Goal: Download file/media

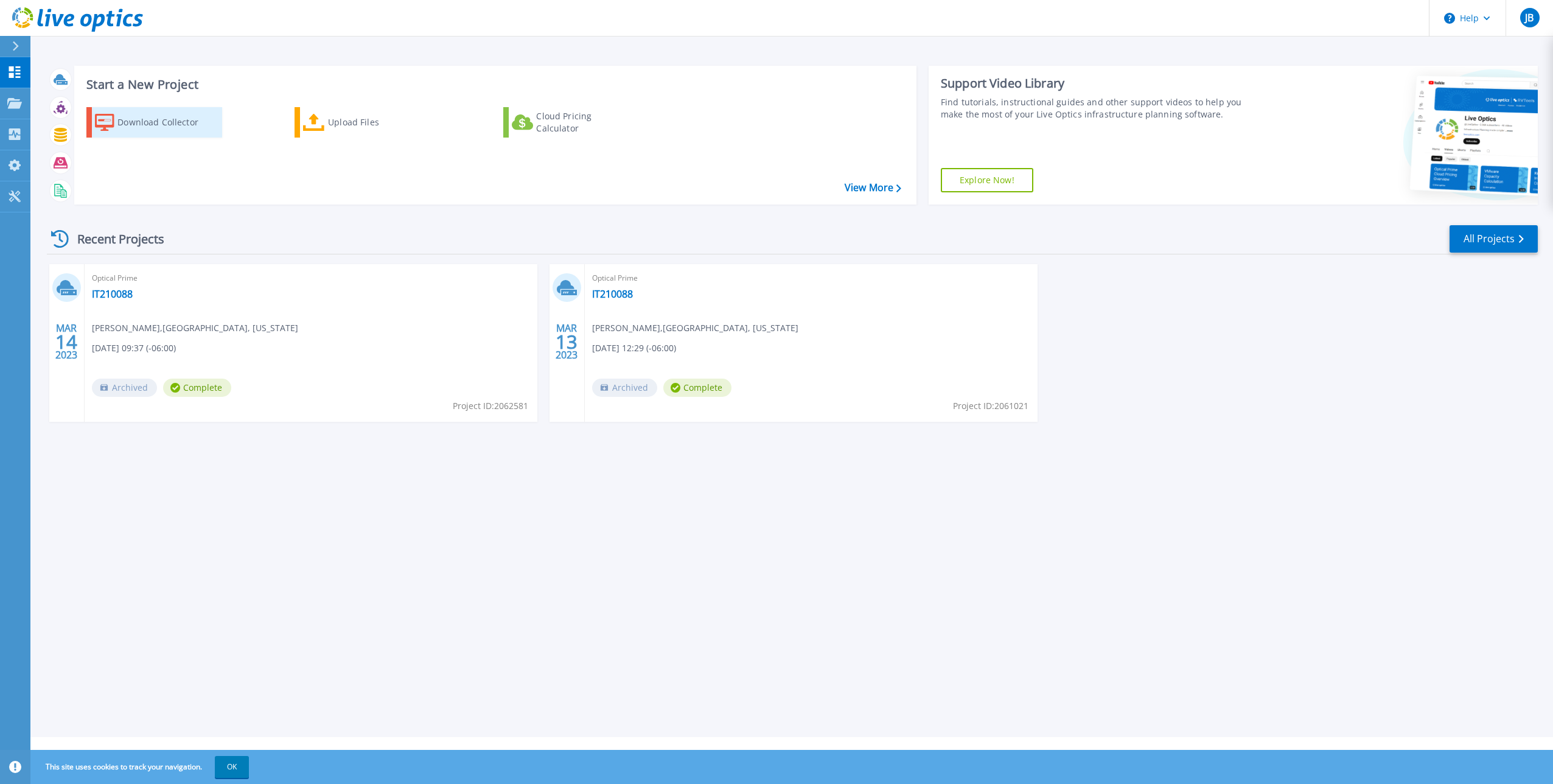
click at [133, 114] on div "Download Collector" at bounding box center [166, 122] width 97 height 24
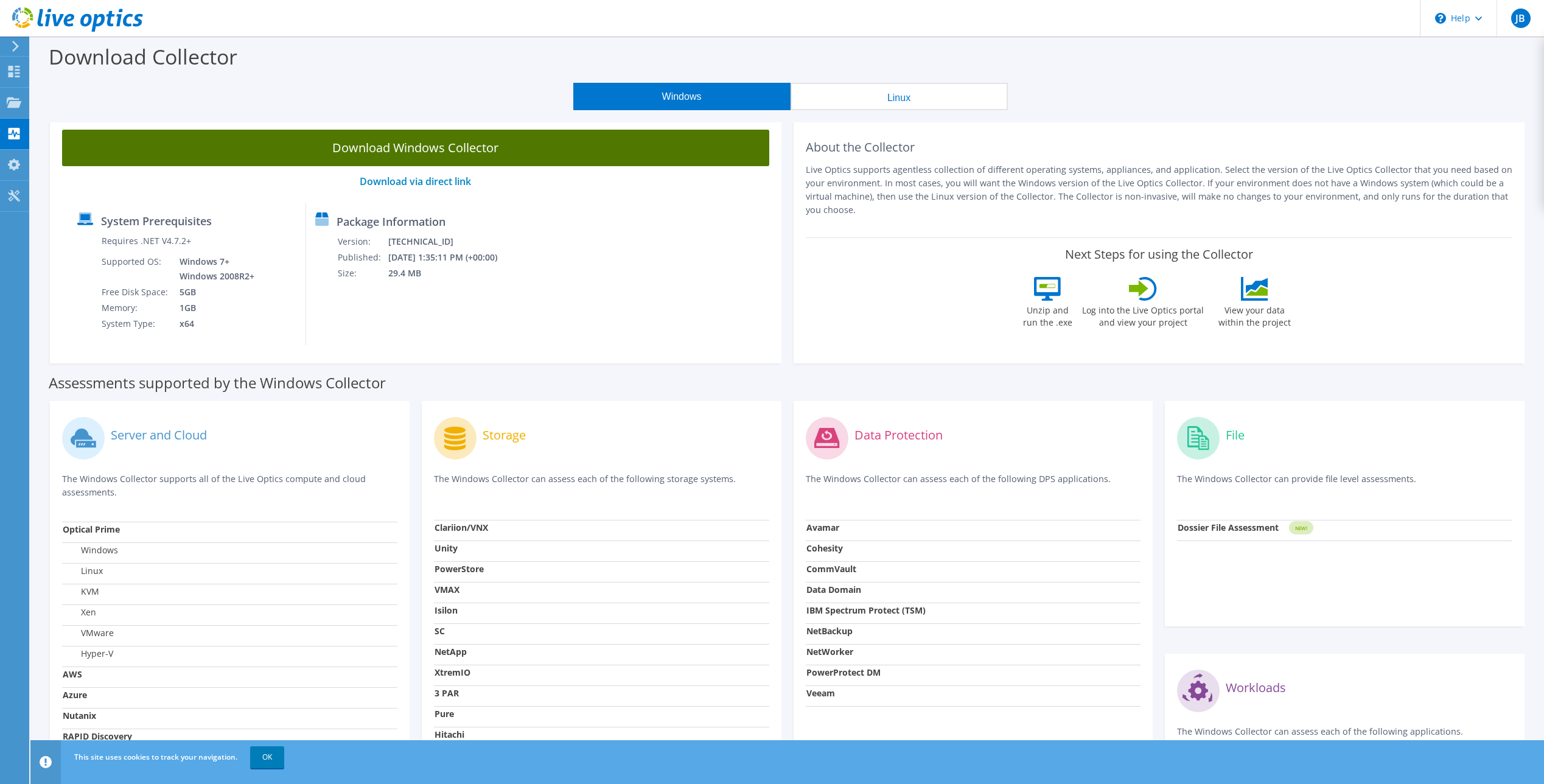
click at [439, 148] on link "Download Windows Collector" at bounding box center [416, 148] width 707 height 37
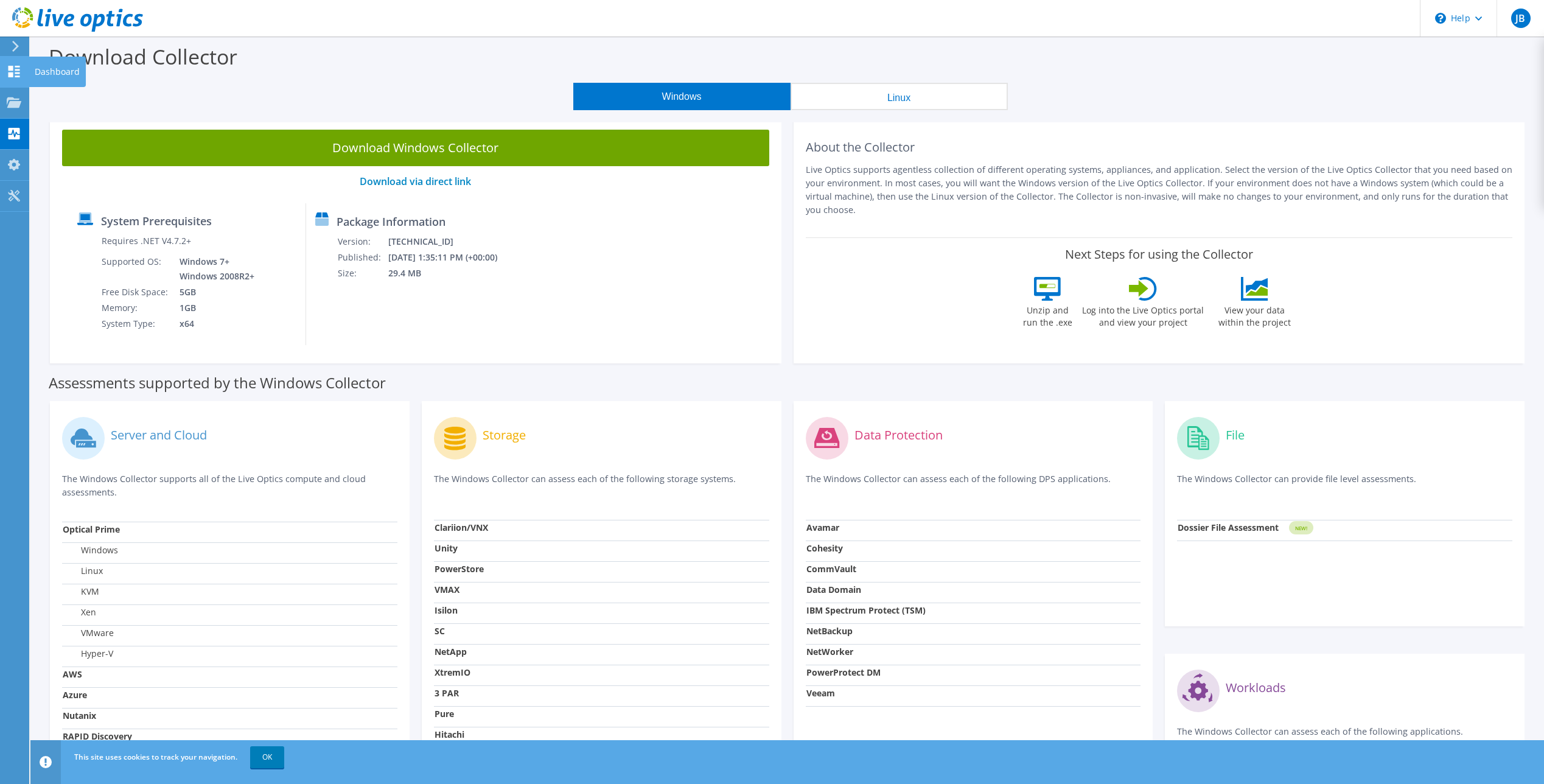
click at [10, 72] on use at bounding box center [14, 72] width 12 height 12
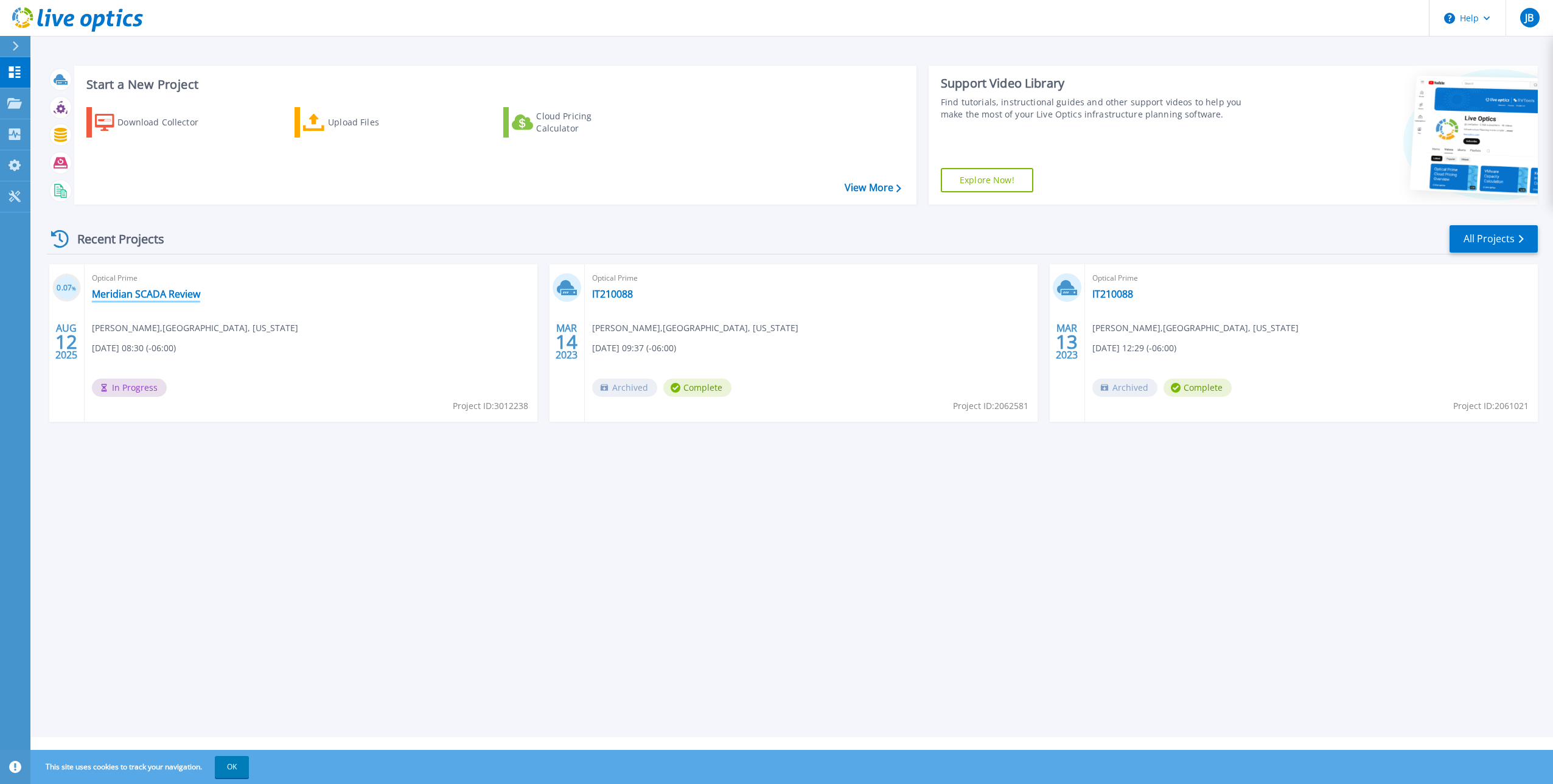
click at [145, 287] on link "Meridian SCADA Review" at bounding box center [146, 293] width 108 height 12
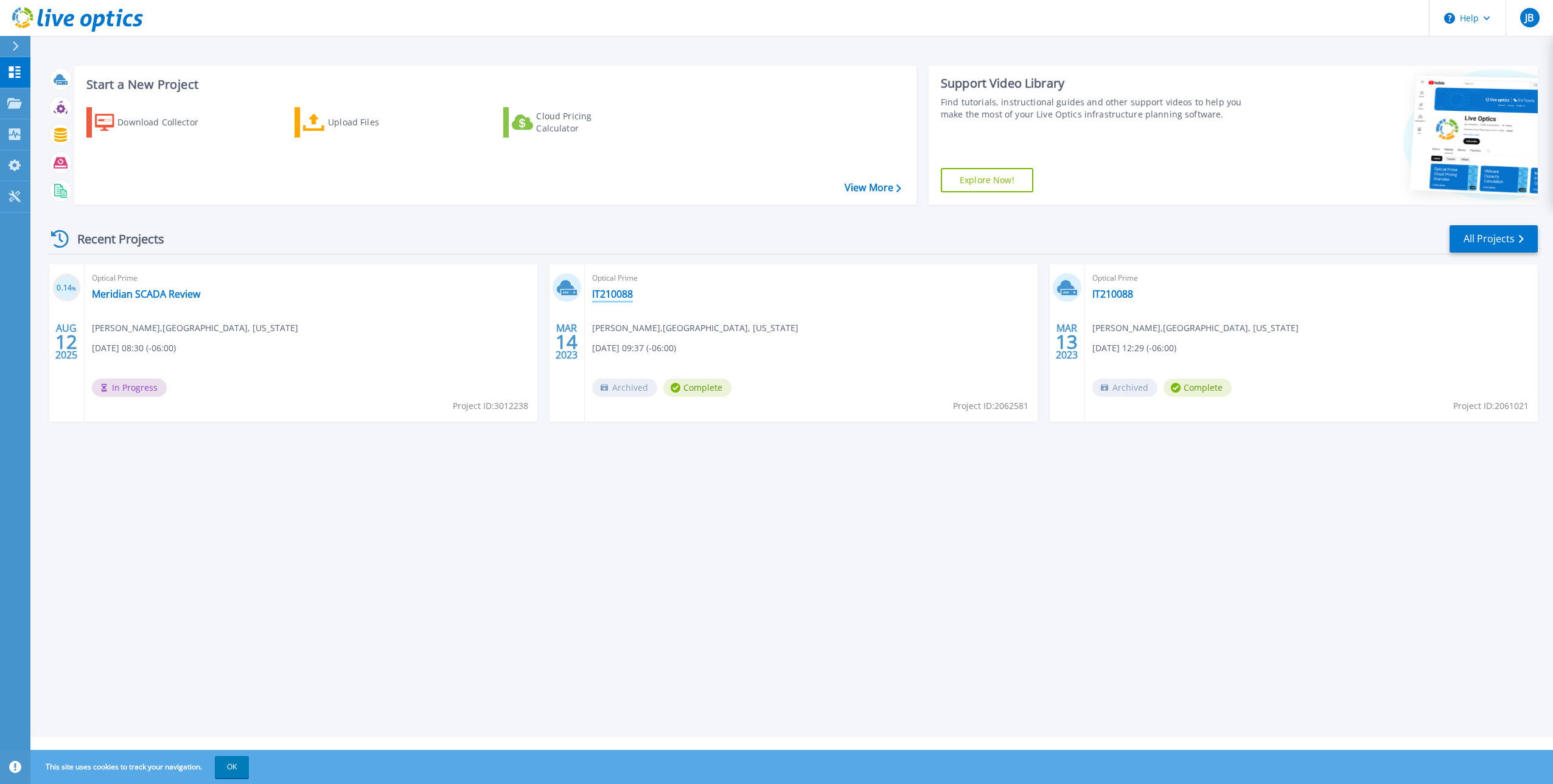
click at [615, 287] on link "IT210088" at bounding box center [612, 293] width 41 height 12
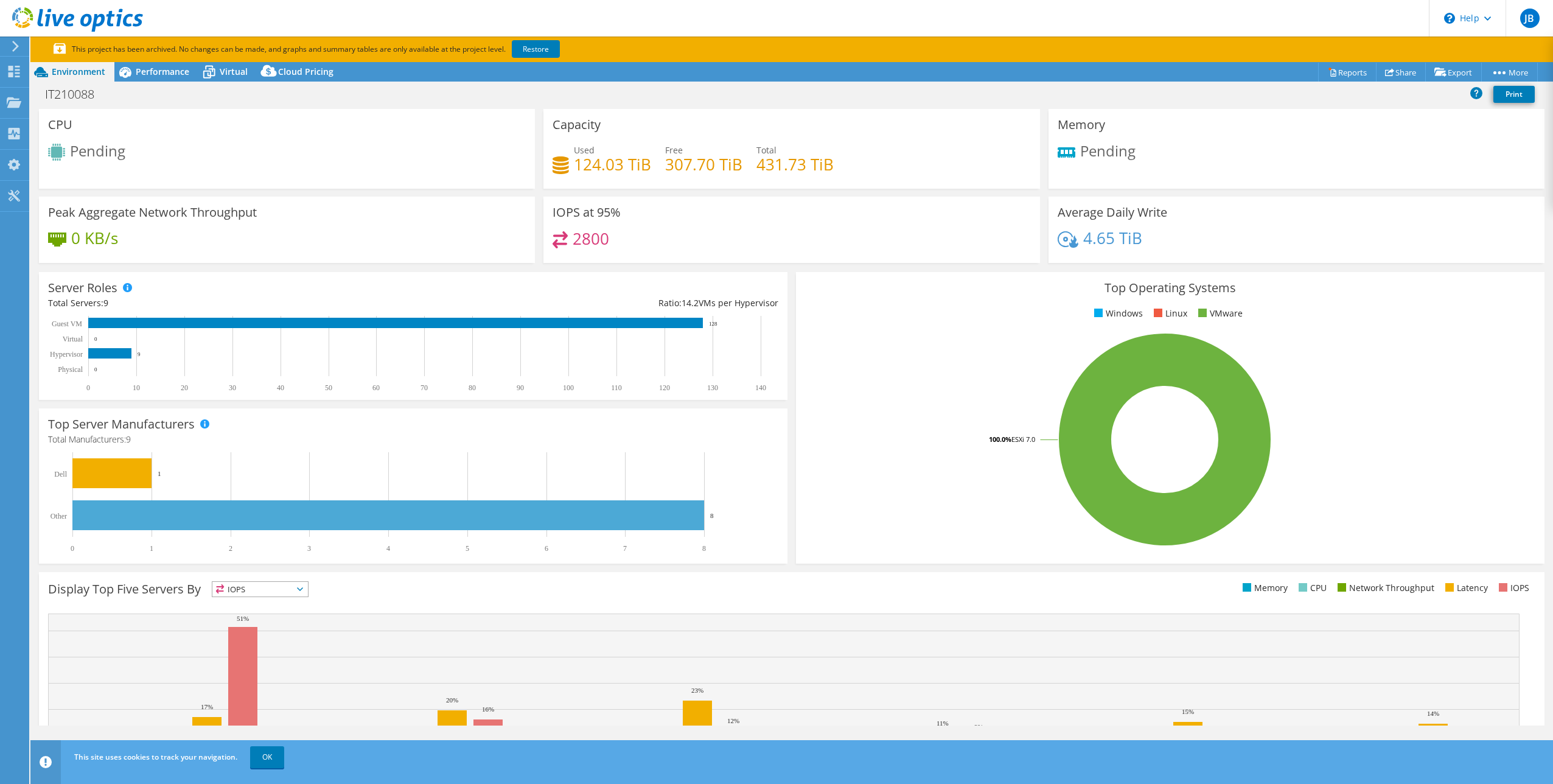
select select "USD"
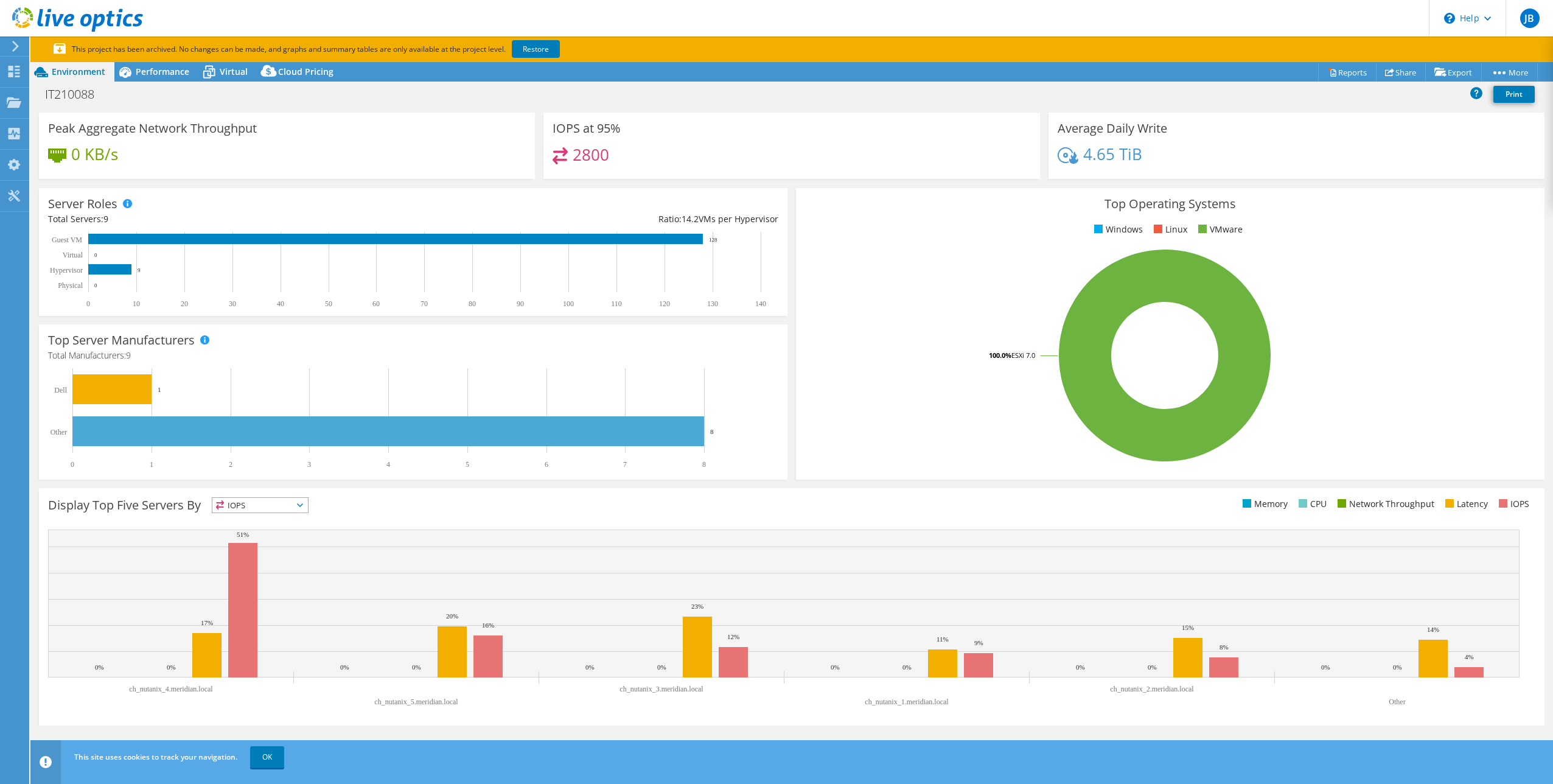
scroll to position [85, 0]
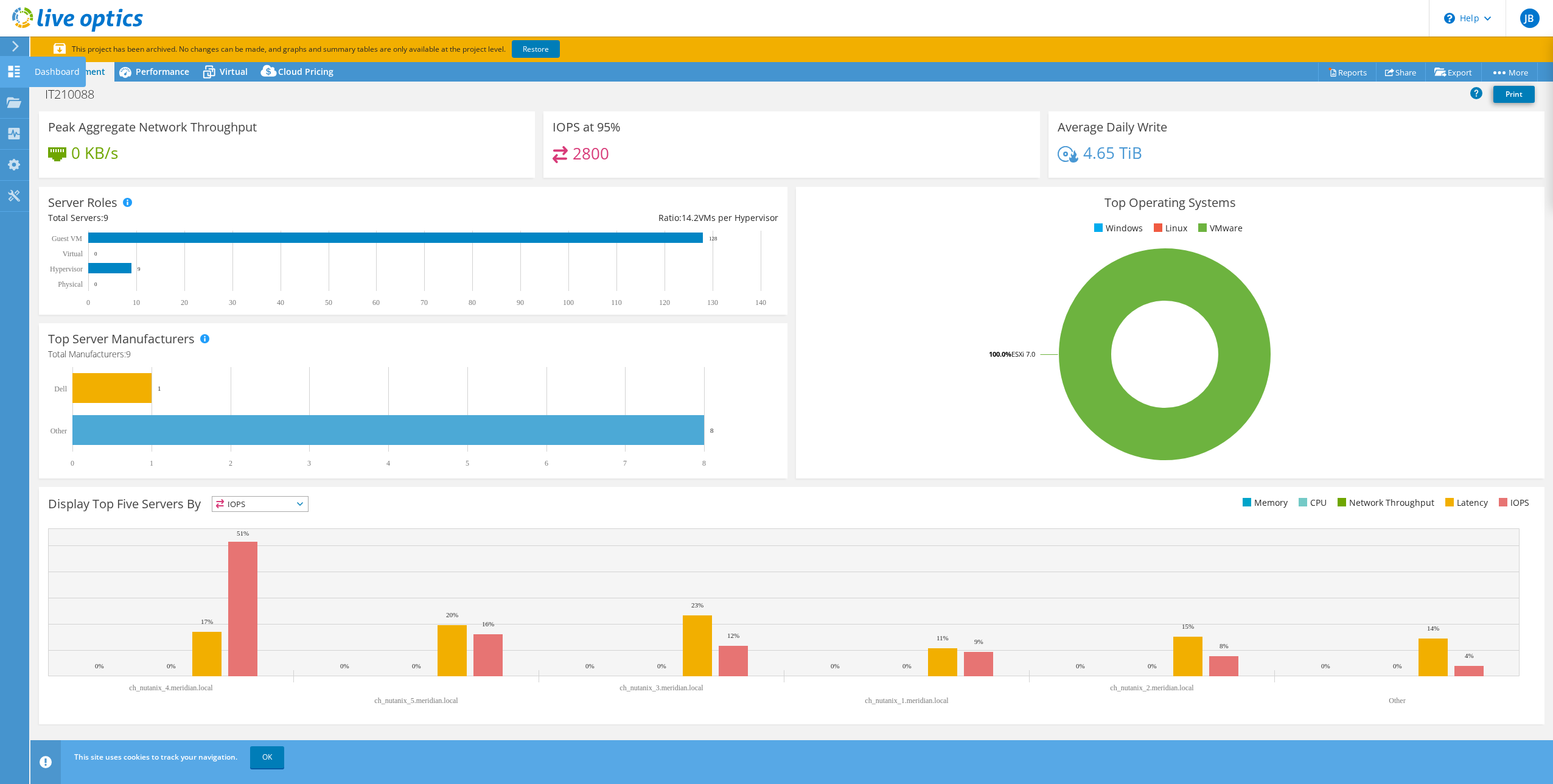
click at [17, 66] on use at bounding box center [14, 72] width 12 height 12
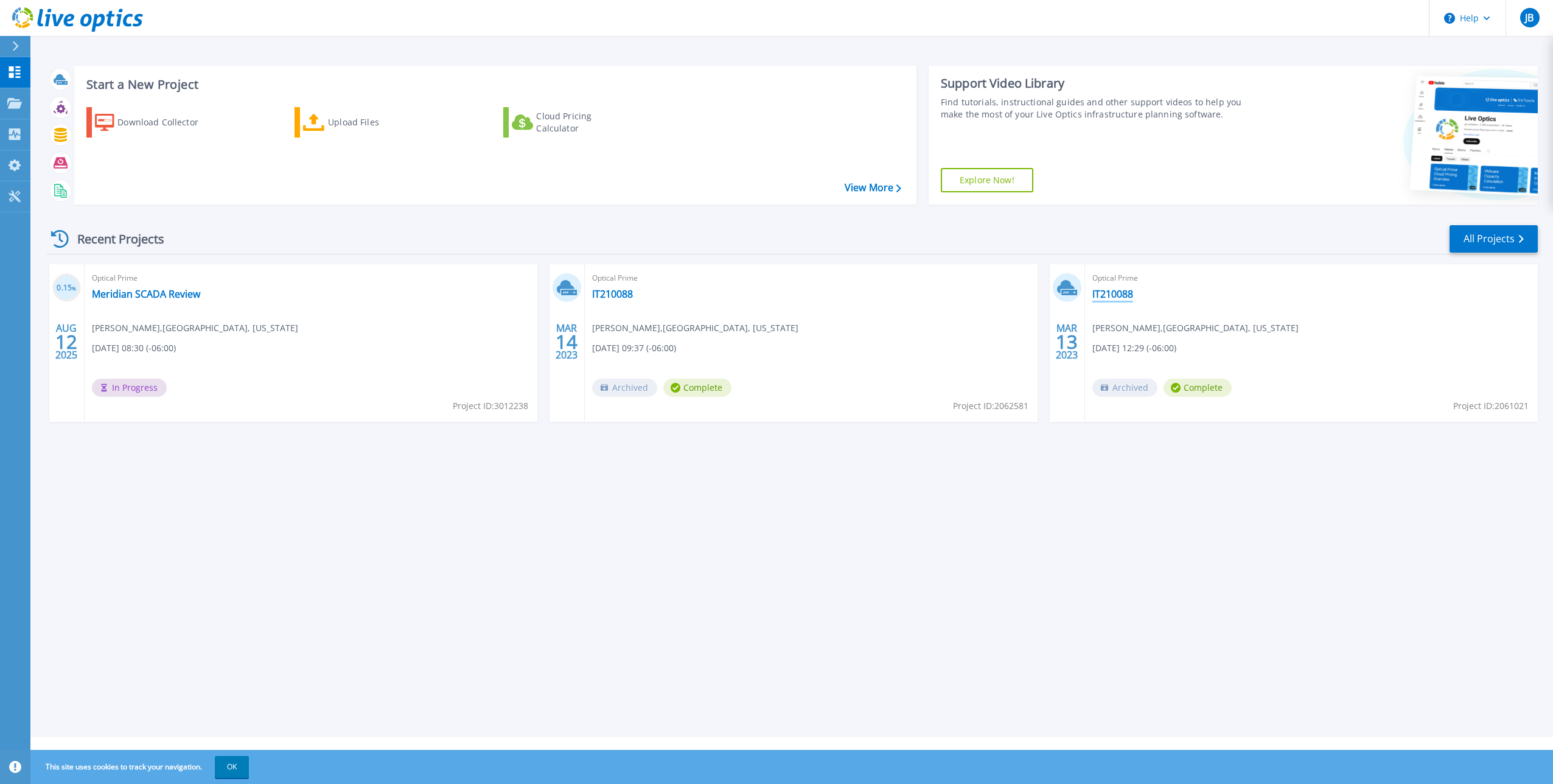
click at [1111, 287] on link "IT210088" at bounding box center [1112, 293] width 41 height 12
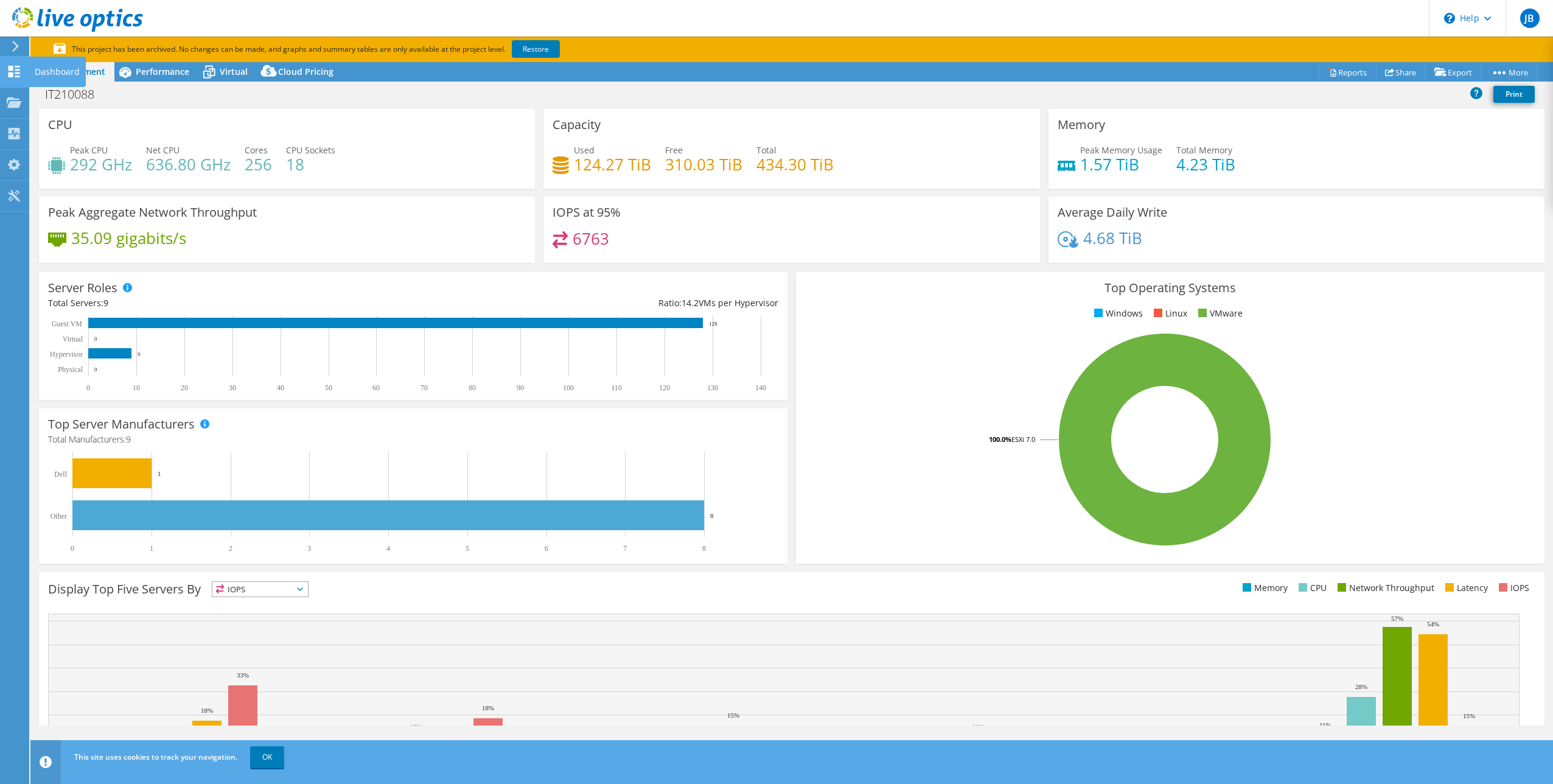
click at [7, 72] on icon at bounding box center [14, 72] width 15 height 12
